Goal: Task Accomplishment & Management: Use online tool/utility

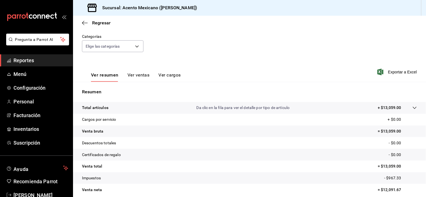
scroll to position [53, 0]
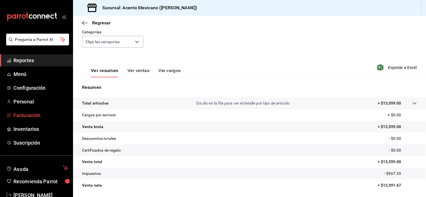
click at [36, 112] on span "Facturación" at bounding box center [40, 116] width 55 height 8
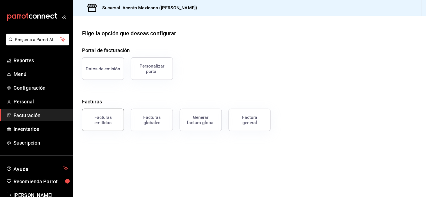
click at [104, 128] on button "Facturas emitidas" at bounding box center [103, 120] width 42 height 22
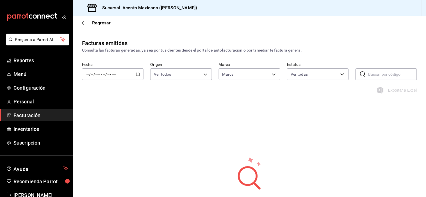
type input "9c3ea989-fef0-4aca-870c-c0ccf7625834"
click at [135, 72] on div "/ / - / /" at bounding box center [112, 74] width 61 height 12
click at [114, 126] on li "Mes actual" at bounding box center [108, 129] width 52 height 13
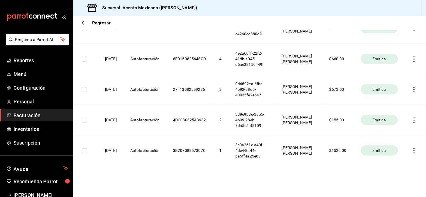
scroll to position [119, 0]
click at [411, 151] on icon "button" at bounding box center [414, 151] width 6 height 6
click at [336, 177] on div at bounding box center [213, 98] width 426 height 197
click at [275, 156] on th "8c0a261c-a40f-4dc4-8a44-ba5ff4a25e83" at bounding box center [251, 151] width 46 height 31
drag, startPoint x: 211, startPoint y: 149, endPoint x: 152, endPoint y: 149, distance: 58.4
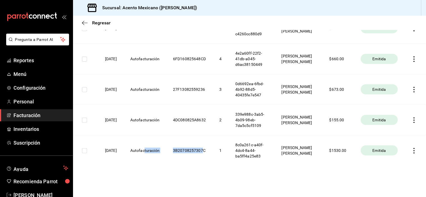
click at [152, 149] on tr "07/08/2025 Autofacturación 3B20708257307C 1 8c0a261c-a40f-4dc4-8a44-ba5ff4a25e8…" at bounding box center [249, 151] width 353 height 31
click at [152, 149] on th "Autofacturación" at bounding box center [144, 151] width 43 height 31
click at [114, 150] on th "07/08/2025" at bounding box center [110, 151] width 25 height 31
click at [376, 151] on span "Emitida" at bounding box center [379, 151] width 18 height 6
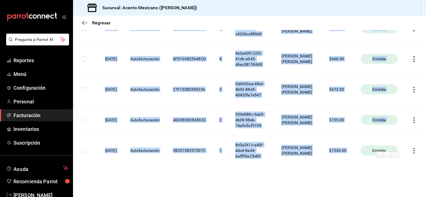
click at [376, 151] on span "Emitida" at bounding box center [379, 151] width 18 height 6
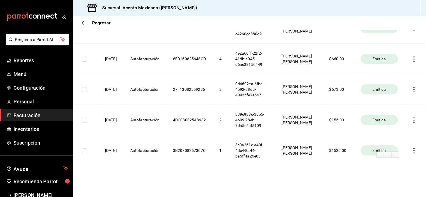
click at [299, 159] on th "MARIO RAMIREZ ANGULO" at bounding box center [299, 151] width 48 height 31
click at [259, 125] on th "339e988c-3ab5-4b09-98eb-7da5c5cf5109" at bounding box center [251, 120] width 46 height 31
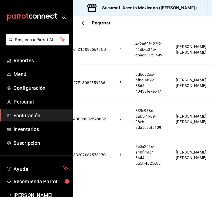
scroll to position [228, 0]
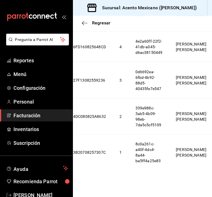
click at [187, 152] on th "MARIO RAMIREZ ANGULO" at bounding box center [192, 153] width 44 height 36
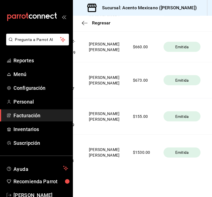
scroll to position [0, 200]
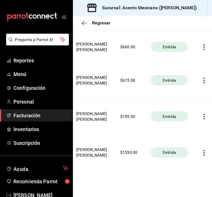
click at [200, 157] on th at bounding box center [205, 153] width 21 height 36
click at [204, 154] on icon "button" at bounding box center [204, 153] width 1 height 6
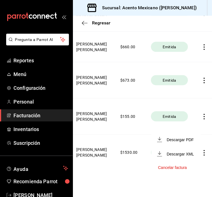
click at [144, 132] on div at bounding box center [106, 98] width 212 height 197
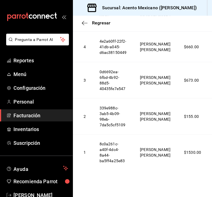
scroll to position [0, 106]
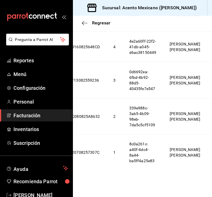
click at [150, 160] on th "8c0a261c-a40f-4dc4-8a44-ba5ff4a25e83" at bounding box center [143, 153] width 41 height 36
copy th "ba5ff4a25e83"
click at [155, 125] on th "339e988c-3ab5-4b09-98eb-7da5c5cf5109" at bounding box center [143, 117] width 41 height 36
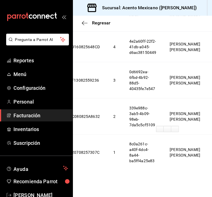
click at [154, 161] on th "8c0a261c-a40f-4dc4-8a44-ba5ff4a25e83" at bounding box center [143, 153] width 41 height 36
drag, startPoint x: 152, startPoint y: 161, endPoint x: 164, endPoint y: 162, distance: 12.4
click at [163, 162] on th "8c0a261c-a40f-4dc4-8a44-ba5ff4a25e83" at bounding box center [143, 153] width 41 height 36
copy th "25e83"
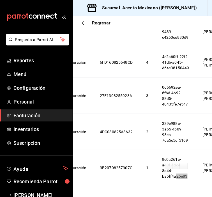
scroll to position [239, 0]
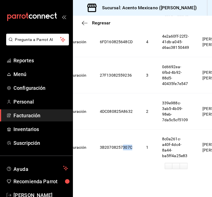
drag, startPoint x: 132, startPoint y: 144, endPoint x: 143, endPoint y: 145, distance: 10.7
click at [139, 145] on th "3B20708257307C" at bounding box center [116, 148] width 46 height 36
copy th "307C"
drag, startPoint x: 133, startPoint y: 105, endPoint x: 142, endPoint y: 106, distance: 9.3
click at [139, 106] on th "4DC080825A8632" at bounding box center [116, 111] width 46 height 36
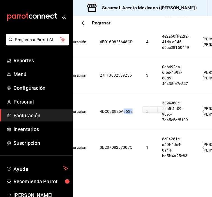
copy th "8632"
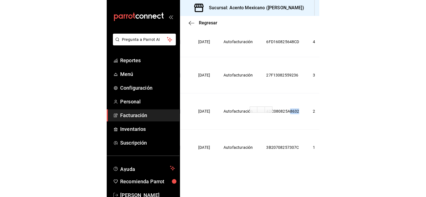
scroll to position [119, 0]
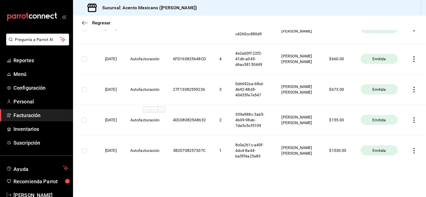
click at [190, 122] on th "4DC080825A8632" at bounding box center [189, 120] width 46 height 31
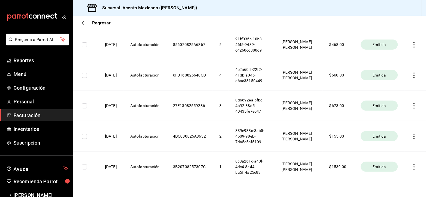
scroll to position [106, 0]
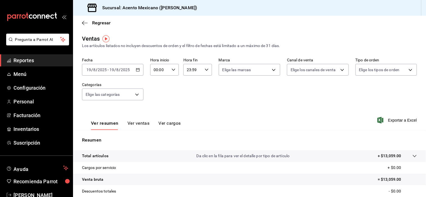
click at [136, 68] on icon "button" at bounding box center [138, 70] width 4 height 4
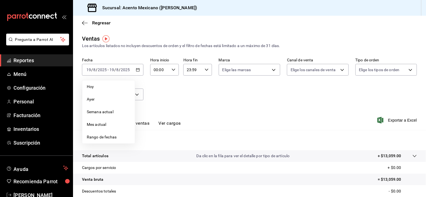
click at [170, 100] on div "Fecha [DATE] [DATE] - [DATE] [DATE] [PERSON_NAME] Semana actual Mes actual Rang…" at bounding box center [249, 82] width 335 height 49
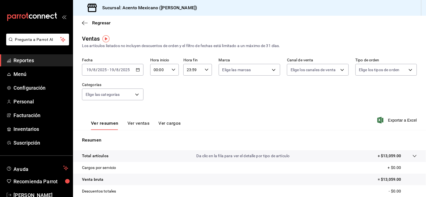
click at [82, 20] on div "Regresar" at bounding box center [249, 23] width 353 height 14
click at [83, 22] on icon "button" at bounding box center [85, 22] width 6 height 5
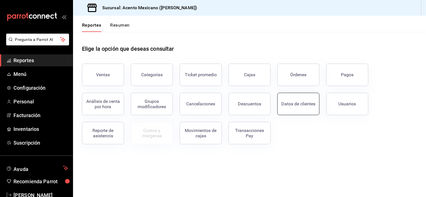
click at [292, 100] on button "Datos de clientes" at bounding box center [298, 104] width 42 height 22
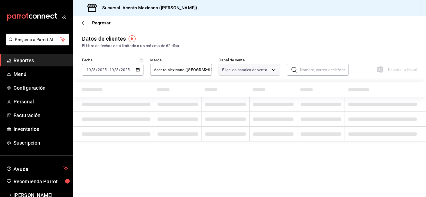
type input "PARROT,DIDI_FOOD,ONLINE"
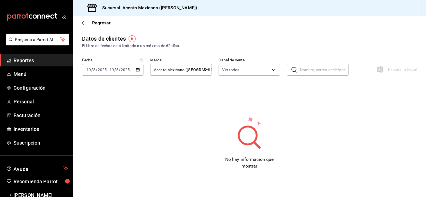
click at [136, 70] on icon "button" at bounding box center [138, 70] width 4 height 4
click at [100, 128] on li "Mes actual" at bounding box center [108, 124] width 52 height 13
click at [83, 21] on icon "button" at bounding box center [85, 22] width 6 height 5
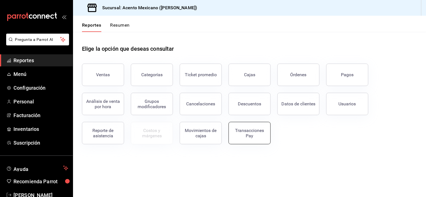
click at [248, 124] on button "Transacciones Pay" at bounding box center [249, 133] width 42 height 22
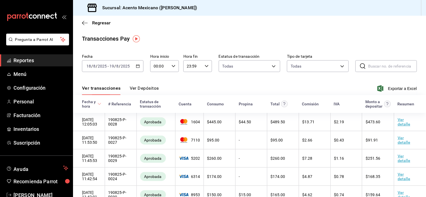
click at [136, 67] on icon "button" at bounding box center [138, 66] width 4 height 4
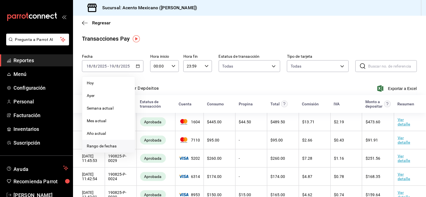
click at [91, 143] on li "Rango de fechas" at bounding box center [108, 146] width 52 height 13
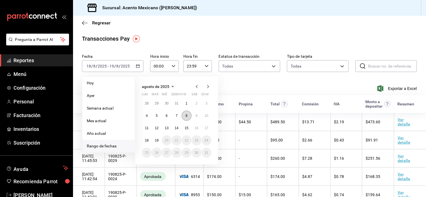
click at [187, 116] on button "8" at bounding box center [187, 116] width 10 height 10
click at [155, 128] on abbr "12" at bounding box center [157, 128] width 4 height 4
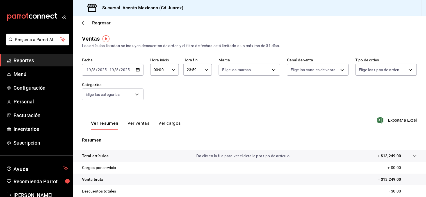
click at [84, 20] on icon "button" at bounding box center [85, 22] width 6 height 5
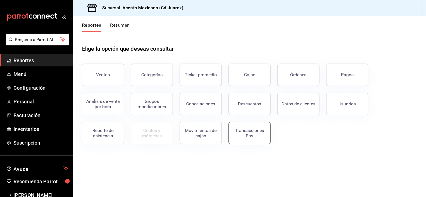
click at [238, 128] on div "Transacciones Pay" at bounding box center [249, 133] width 35 height 11
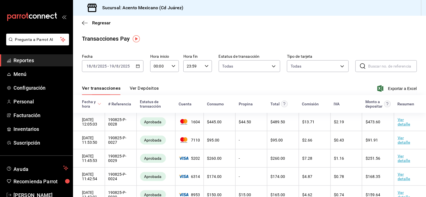
click at [139, 64] on div "[DATE] [DATE] - [DATE] [DATE]" at bounding box center [112, 66] width 61 height 12
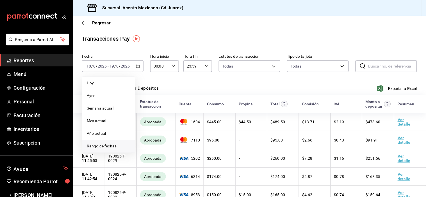
click at [93, 144] on span "Rango de fechas" at bounding box center [109, 146] width 44 height 6
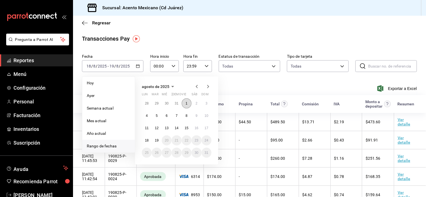
click at [189, 105] on button "1" at bounding box center [187, 104] width 10 height 10
click at [156, 130] on abbr "12" at bounding box center [157, 128] width 4 height 4
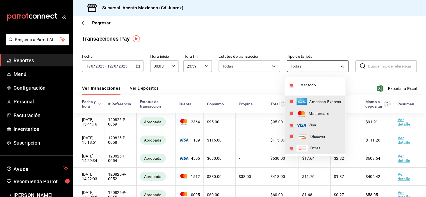
click at [312, 62] on body "Pregunta a Parrot AI Reportes Menú Configuración Personal Facturación Inventari…" at bounding box center [213, 104] width 426 height 209
click at [345, 43] on div at bounding box center [213, 98] width 426 height 197
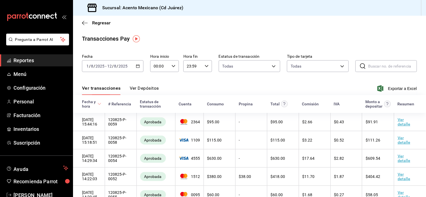
click at [372, 101] on div "Monto a depositar" at bounding box center [373, 104] width 17 height 9
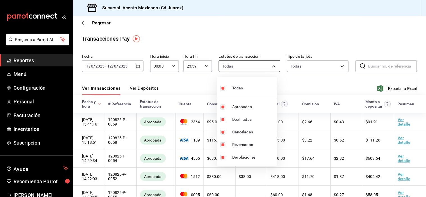
click at [272, 63] on body "Pregunta a Parrot AI Reportes Menú Configuración Personal Facturación Inventari…" at bounding box center [213, 104] width 426 height 209
click at [242, 123] on li "Declinadas" at bounding box center [247, 119] width 60 height 13
type input "approved,canceled,reversed,refunded"
checkbox input "false"
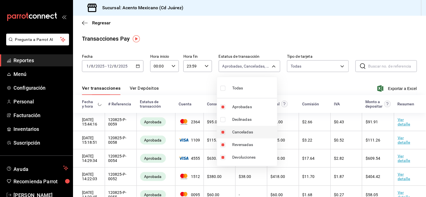
click at [242, 132] on span "Canceladas" at bounding box center [253, 132] width 43 height 6
type input "approved,reversed,refunded"
checkbox input "false"
click at [254, 161] on li "Devoluciones" at bounding box center [247, 157] width 60 height 13
type input "approved,reversed"
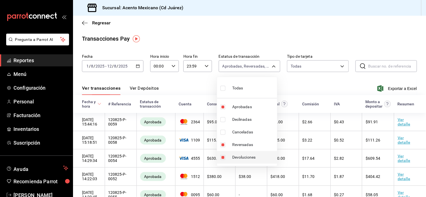
checkbox input "false"
click at [252, 147] on span "Reversadas" at bounding box center [253, 145] width 43 height 6
type input "approved"
checkbox input "false"
click at [303, 93] on div at bounding box center [213, 98] width 426 height 197
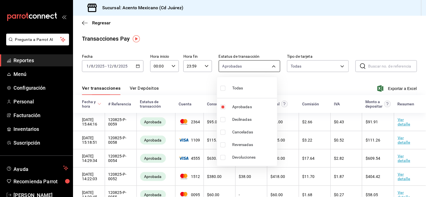
click at [270, 66] on body "Pregunta a Parrot AI Reportes Menú Configuración Personal Facturación Inventari…" at bounding box center [213, 104] width 426 height 209
click at [251, 84] on li "Todas" at bounding box center [247, 87] width 60 height 17
type input "approved,failed,canceled,reversed,refunded"
checkbox input "true"
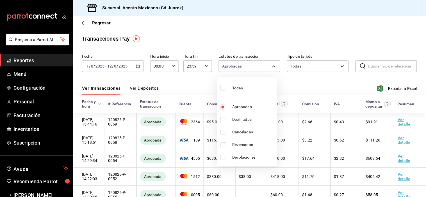
checkbox input "true"
click at [296, 85] on div at bounding box center [213, 98] width 426 height 197
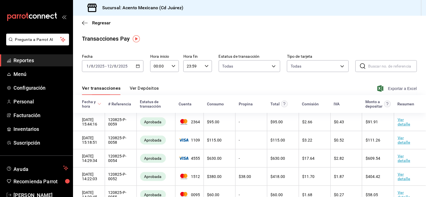
click at [382, 87] on span "Exportar a Excel" at bounding box center [397, 88] width 38 height 7
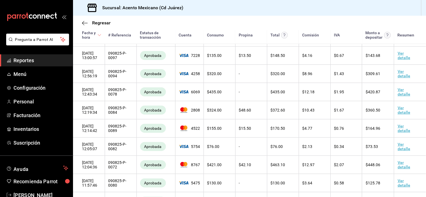
scroll to position [1432, 0]
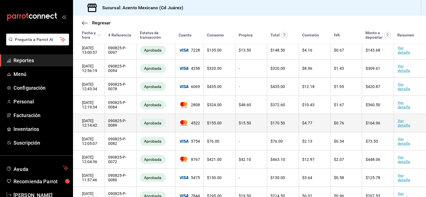
click at [410, 128] on link "Ver detalle" at bounding box center [403, 123] width 13 height 9
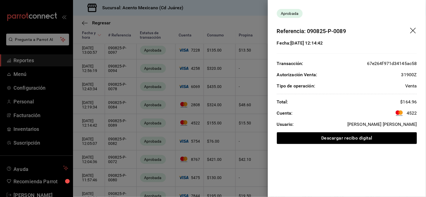
click at [413, 32] on icon "drag" at bounding box center [413, 31] width 7 height 7
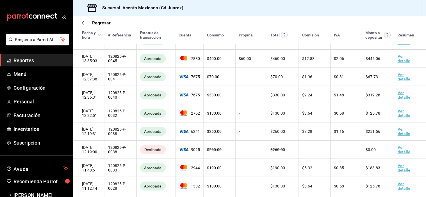
scroll to position [198, 0]
